Goal: Transaction & Acquisition: Purchase product/service

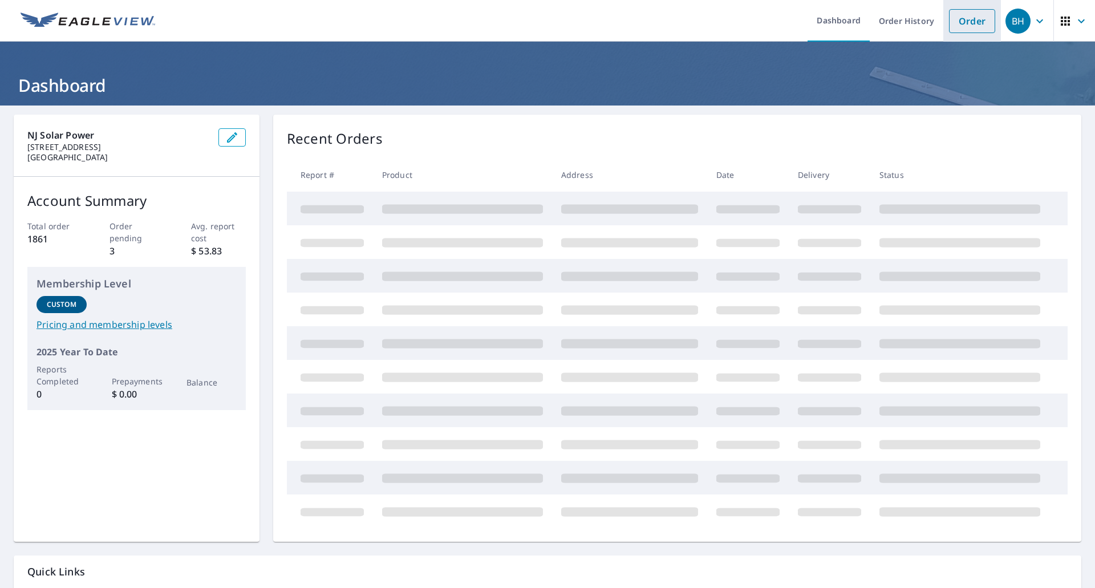
click at [961, 19] on link "Order" at bounding box center [972, 21] width 46 height 24
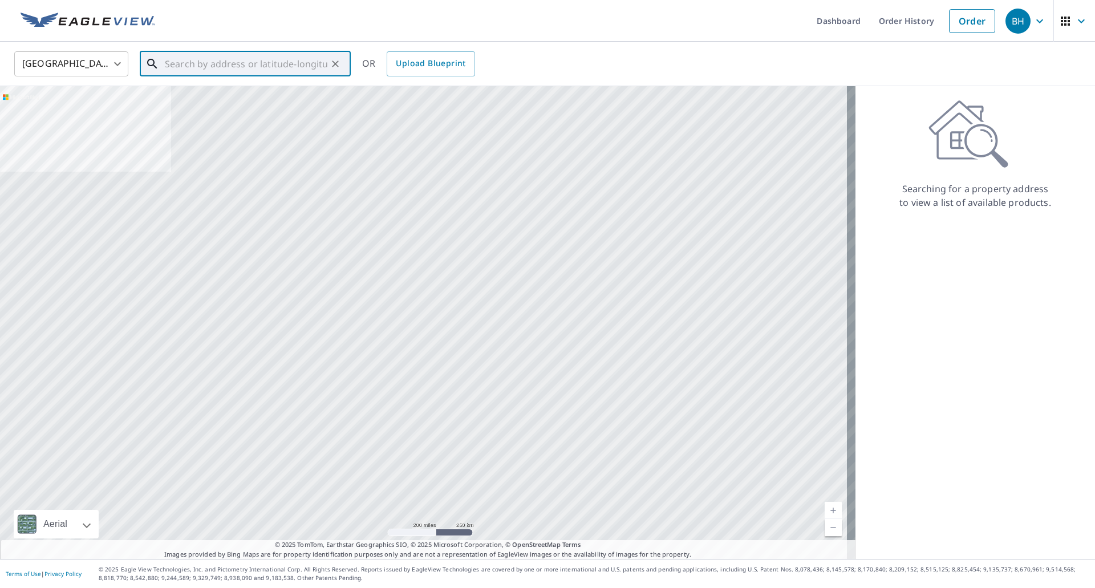
click at [293, 65] on input "text" at bounding box center [246, 64] width 163 height 32
paste input "[STREET_ADDRESS][PERSON_NAME]"
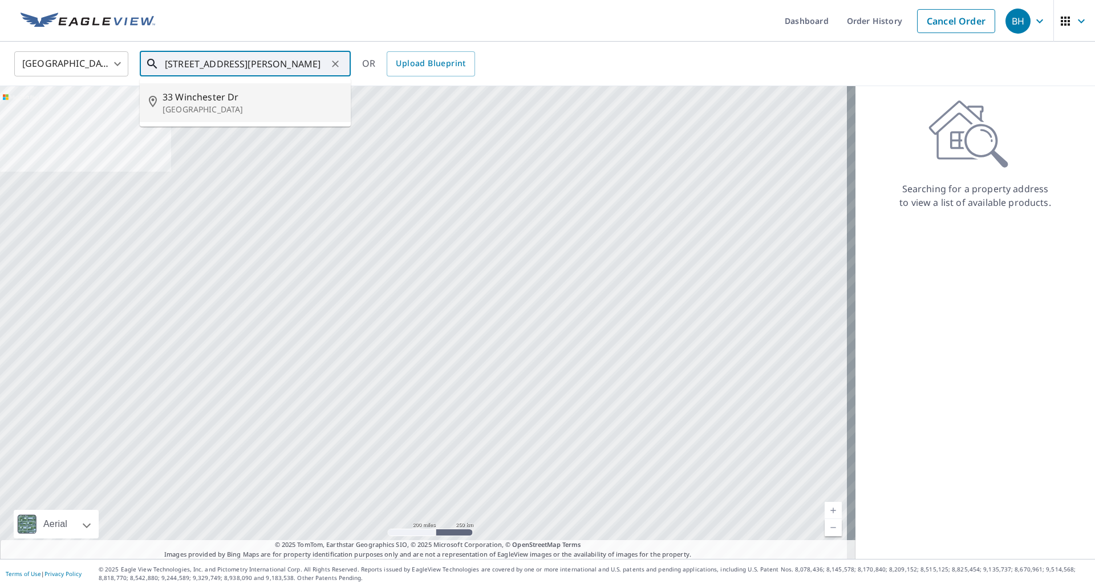
click at [274, 92] on span "33 Winchester Dr" at bounding box center [252, 97] width 179 height 14
type input "[STREET_ADDRESS][PERSON_NAME]"
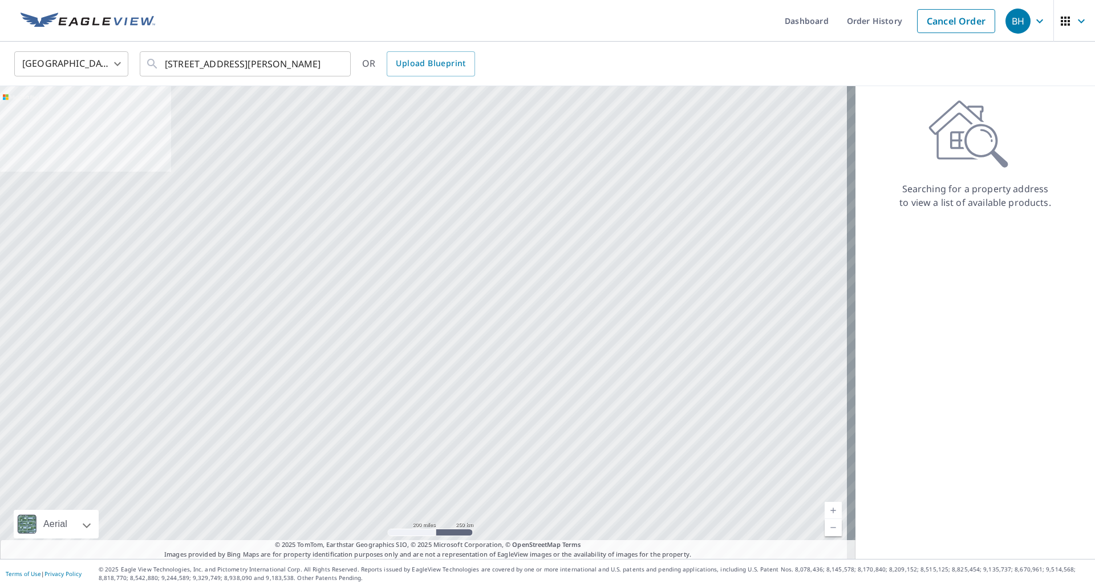
scroll to position [0, 0]
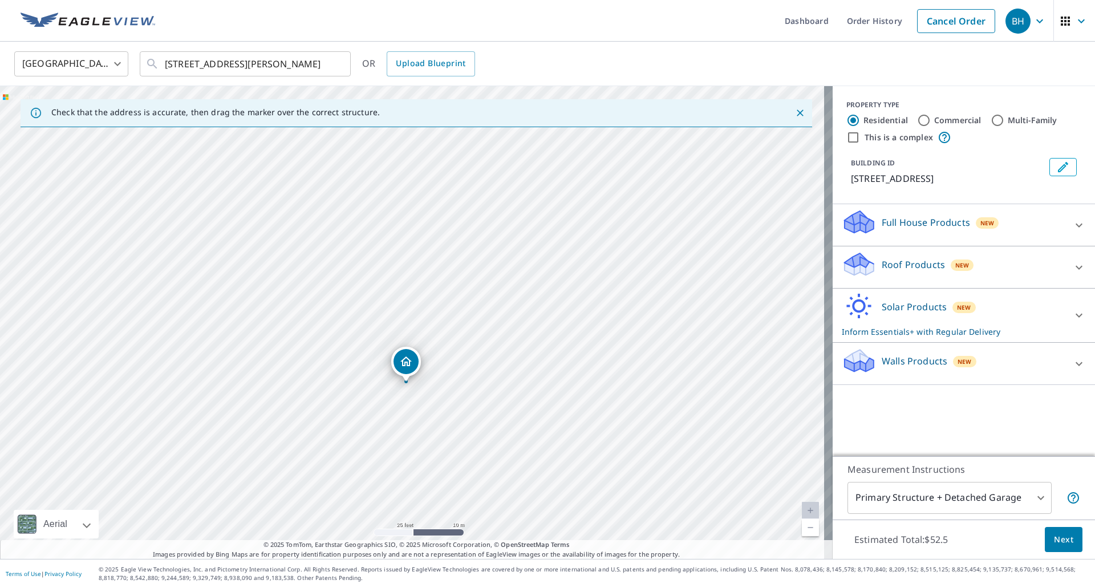
click at [1000, 275] on div "Roof Products New" at bounding box center [954, 267] width 224 height 33
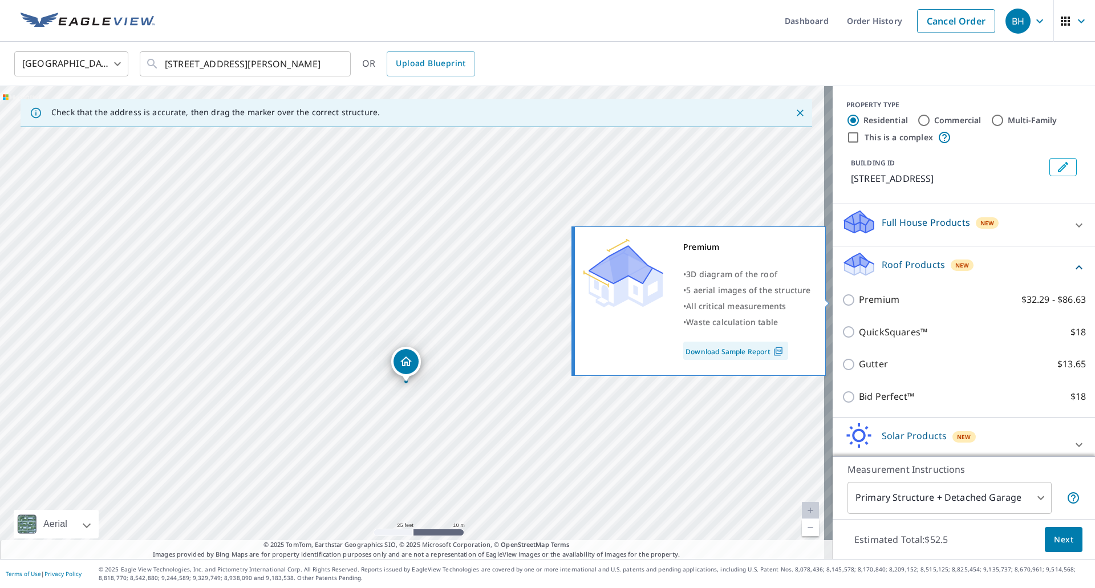
click at [904, 297] on label "Premium $32.29 - $86.63" at bounding box center [972, 300] width 227 height 14
click at [859, 297] on input "Premium $32.29 - $86.63" at bounding box center [850, 300] width 17 height 14
checkbox input "true"
checkbox input "false"
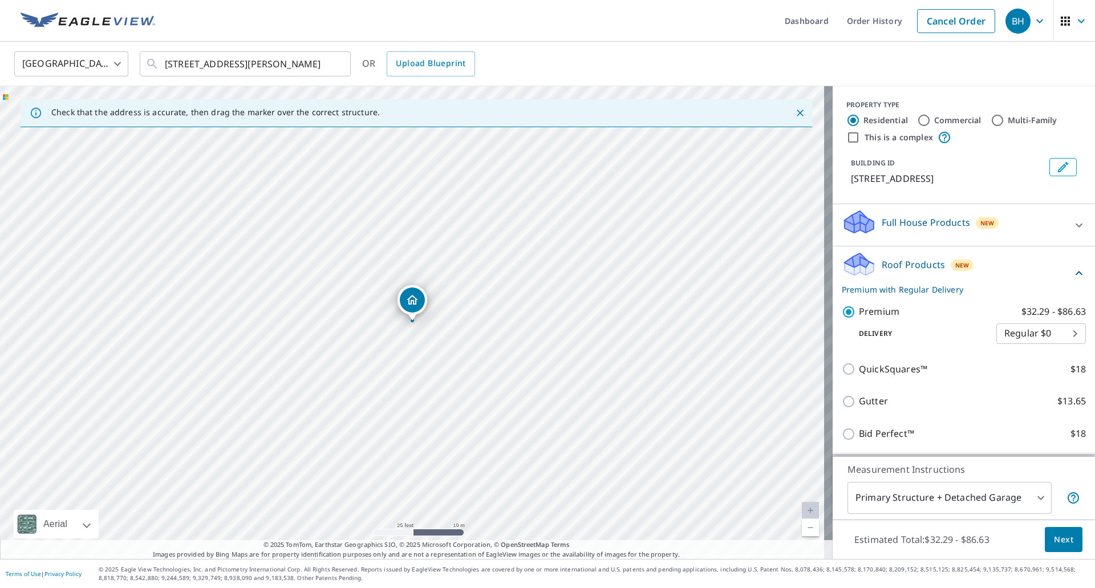
click at [1054, 533] on span "Next" at bounding box center [1063, 540] width 19 height 14
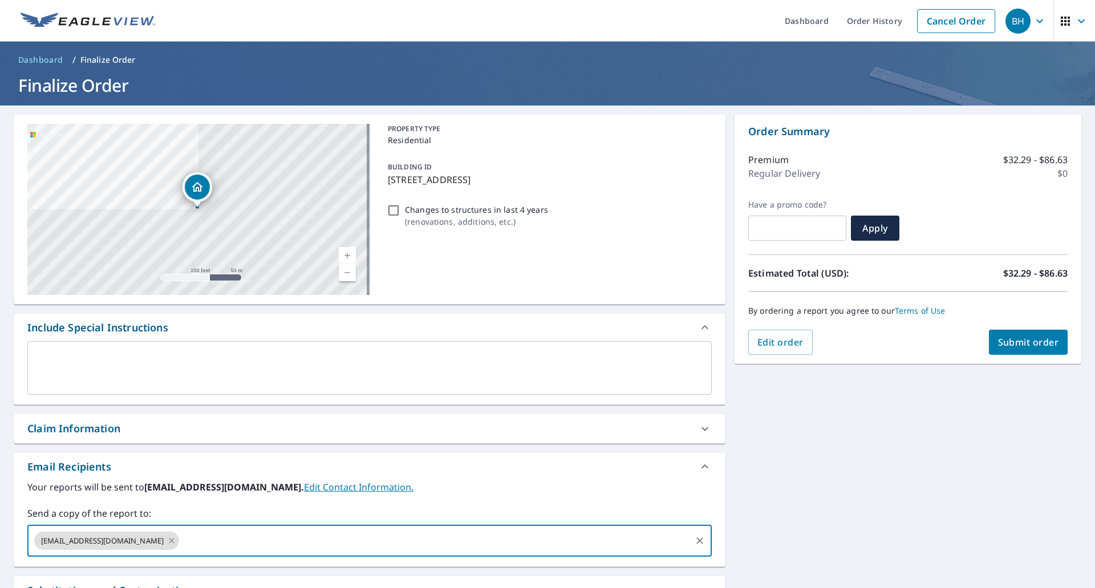
click at [201, 539] on input "text" at bounding box center [435, 541] width 509 height 22
type input "[EMAIL_ADDRESS][DOMAIN_NAME]"
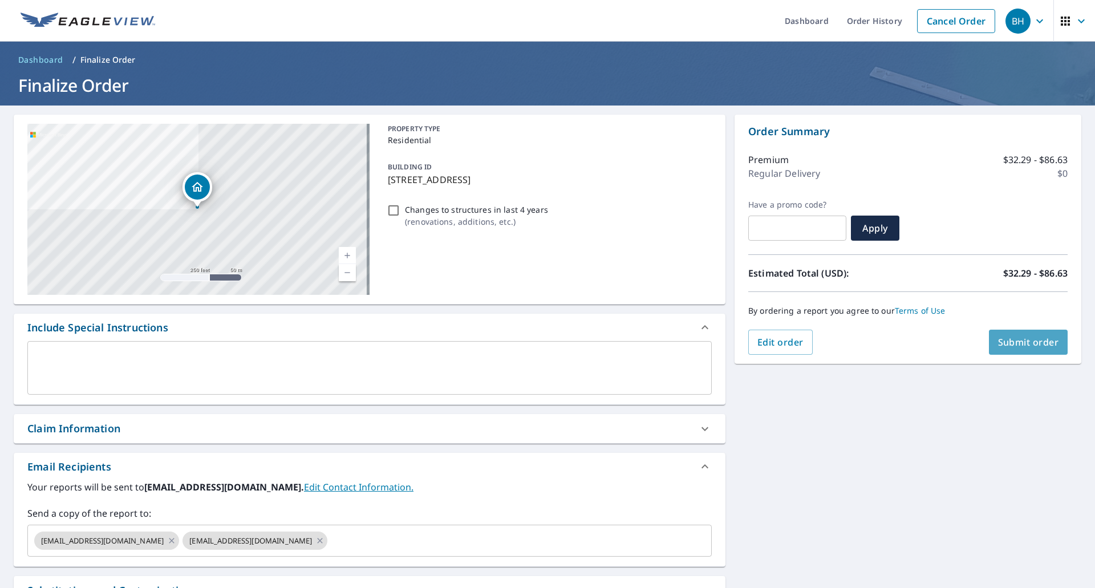
click at [1037, 344] on span "Submit order" at bounding box center [1028, 342] width 61 height 13
